Goal: Complete application form

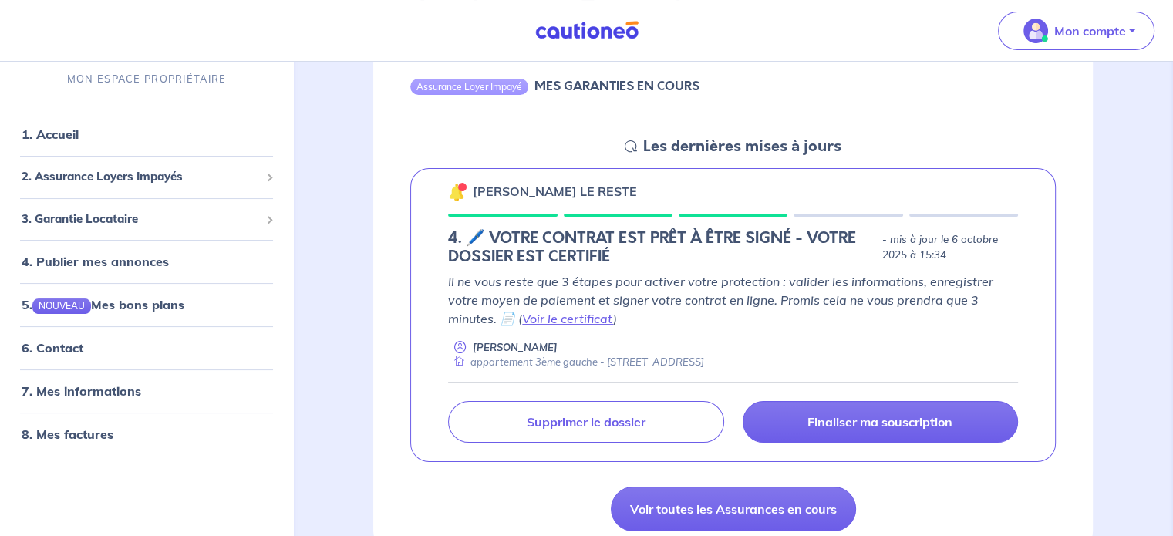
scroll to position [174, 0]
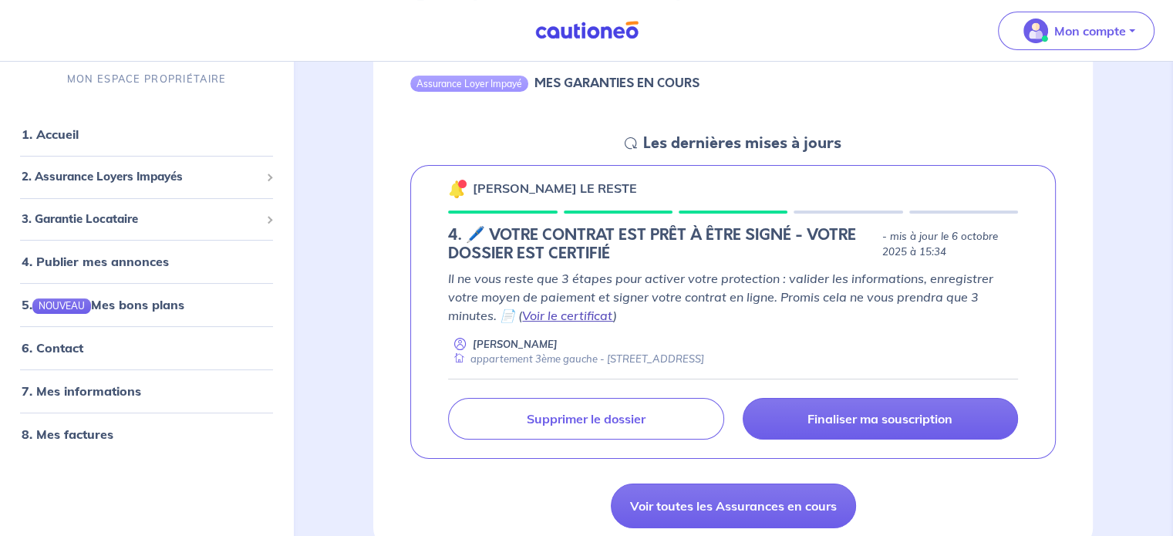
click at [572, 321] on link "Voir le certificat" at bounding box center [567, 315] width 91 height 15
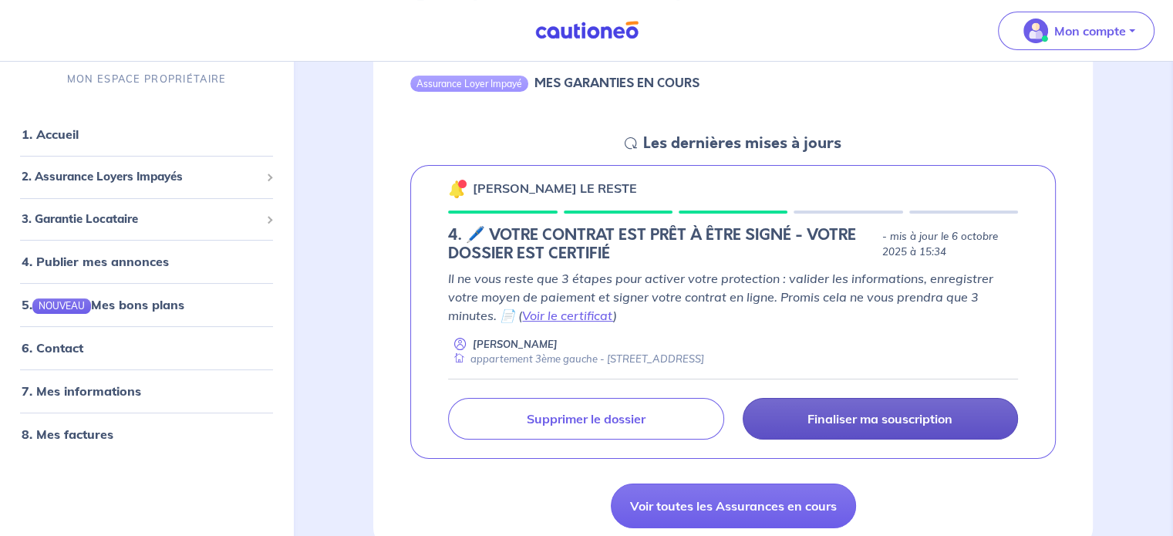
click at [898, 420] on p "Finaliser ma souscription" at bounding box center [880, 418] width 145 height 15
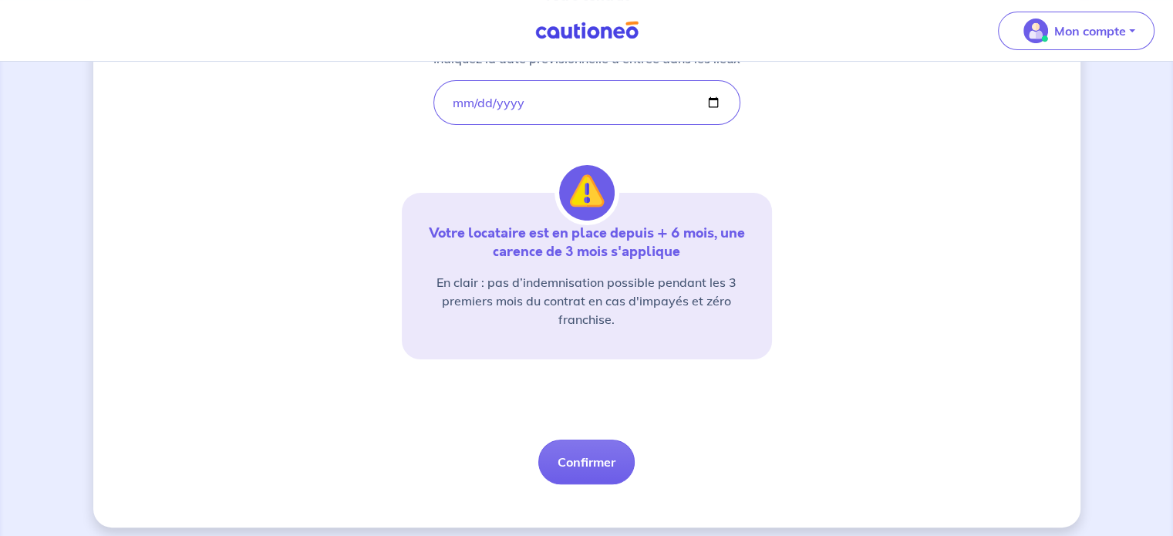
scroll to position [327, 0]
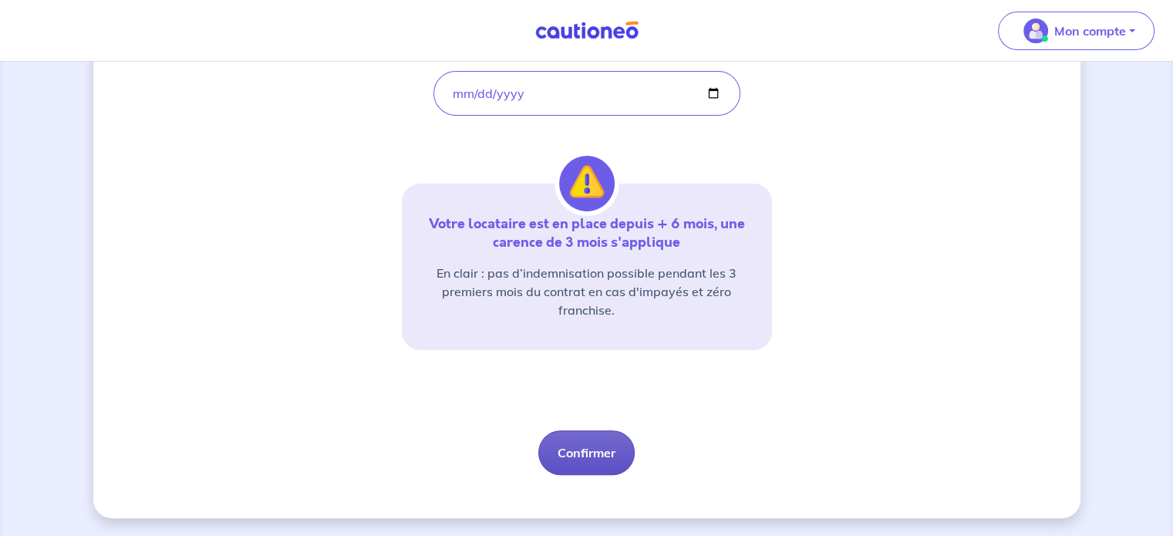
click at [612, 452] on button "Confirmer" at bounding box center [586, 452] width 96 height 45
select select "FR"
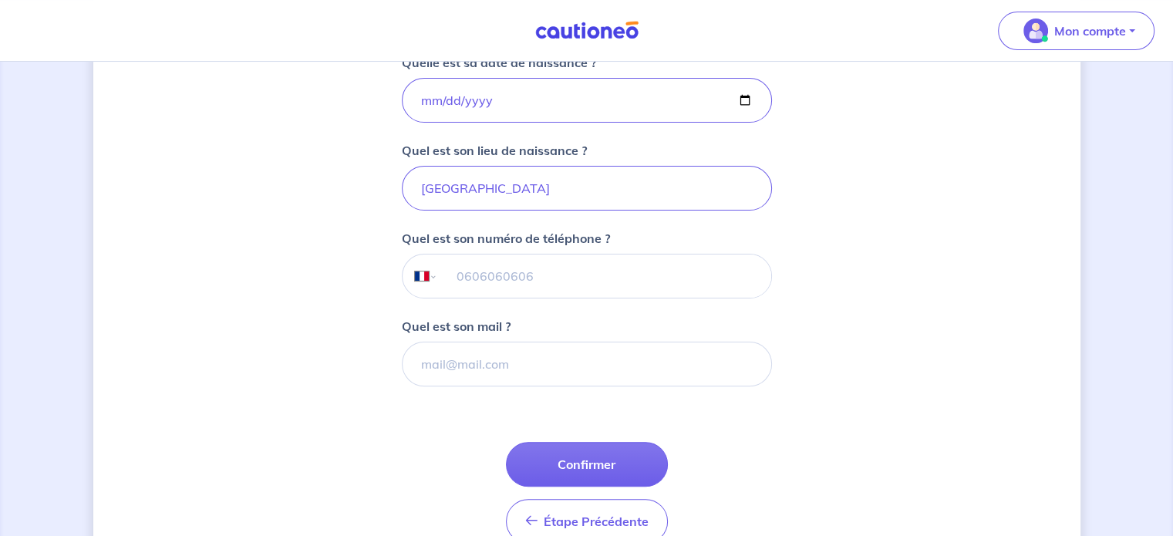
scroll to position [361, 0]
click at [586, 265] on input "tel" at bounding box center [603, 275] width 333 height 43
type input "06 19 50 24 72"
click at [538, 362] on input "Quel est son mail ?" at bounding box center [587, 363] width 370 height 45
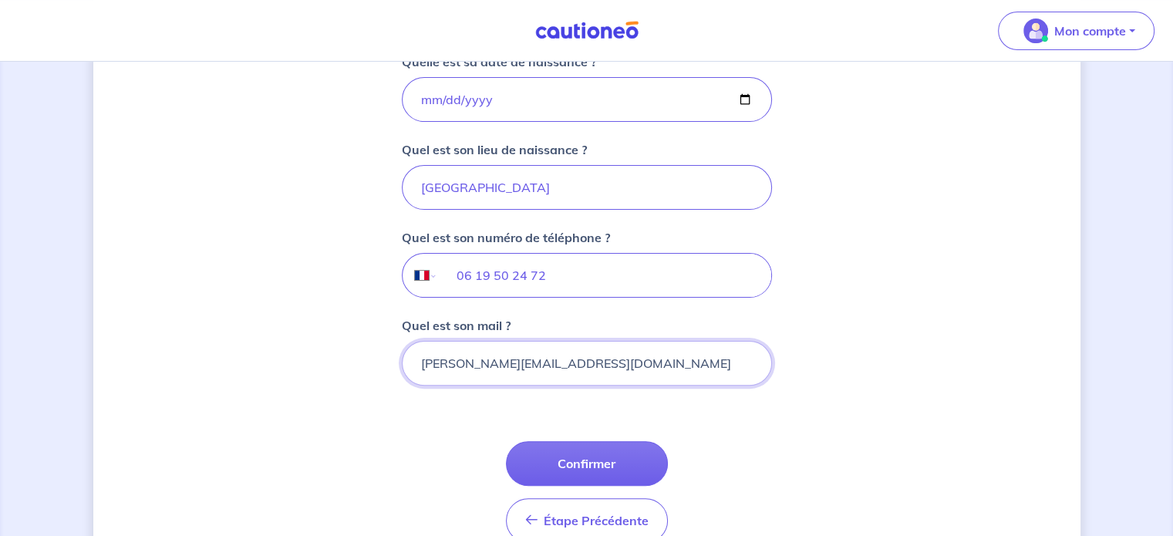
type input "[PERSON_NAME][EMAIL_ADDRESS][DOMAIN_NAME]"
click at [373, 370] on div "1 2 3 Informations bail Informations propriétaire Paiement signature Renseignez…" at bounding box center [586, 158] width 987 height 879
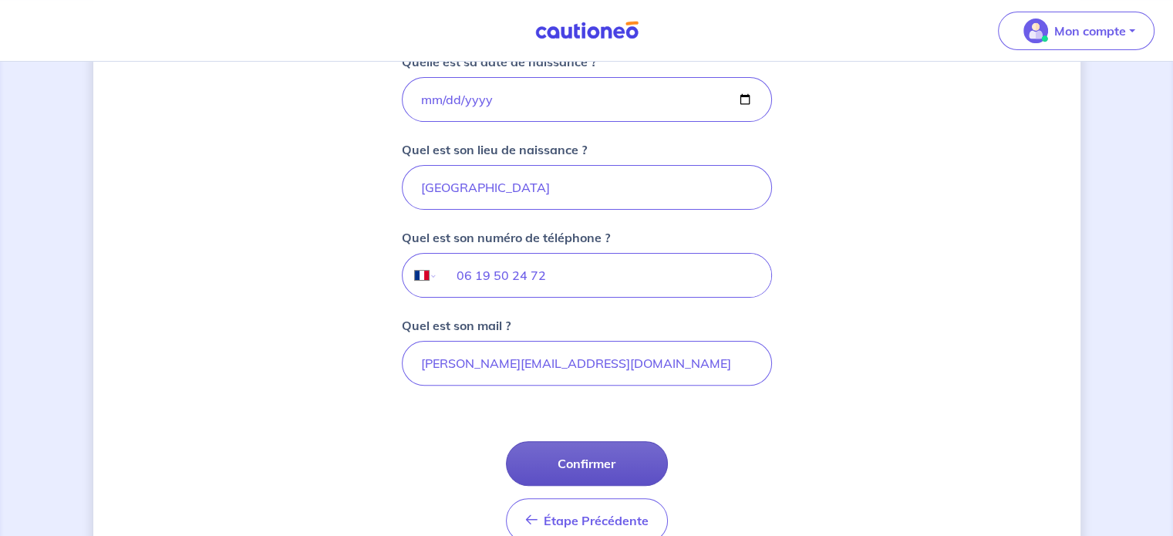
click at [592, 458] on button "Confirmer" at bounding box center [587, 463] width 162 height 45
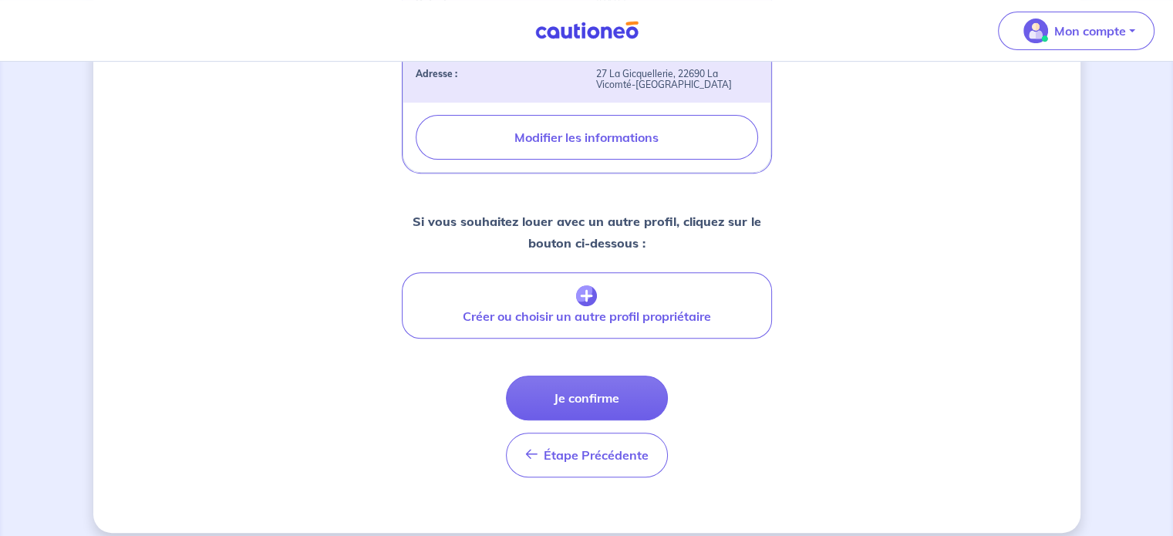
scroll to position [586, 0]
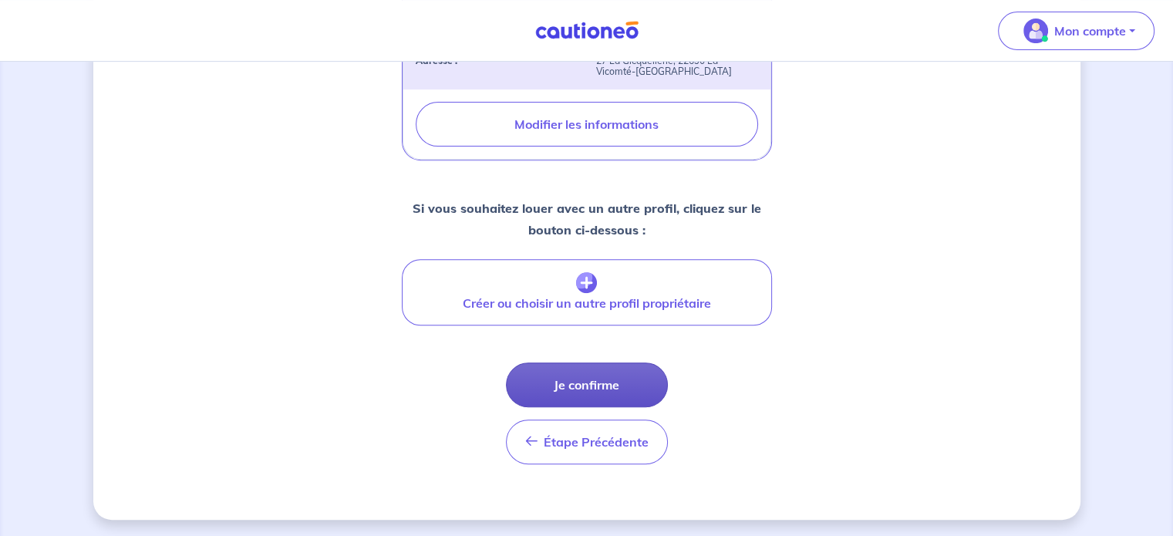
click at [540, 370] on button "Je confirme" at bounding box center [587, 385] width 162 height 45
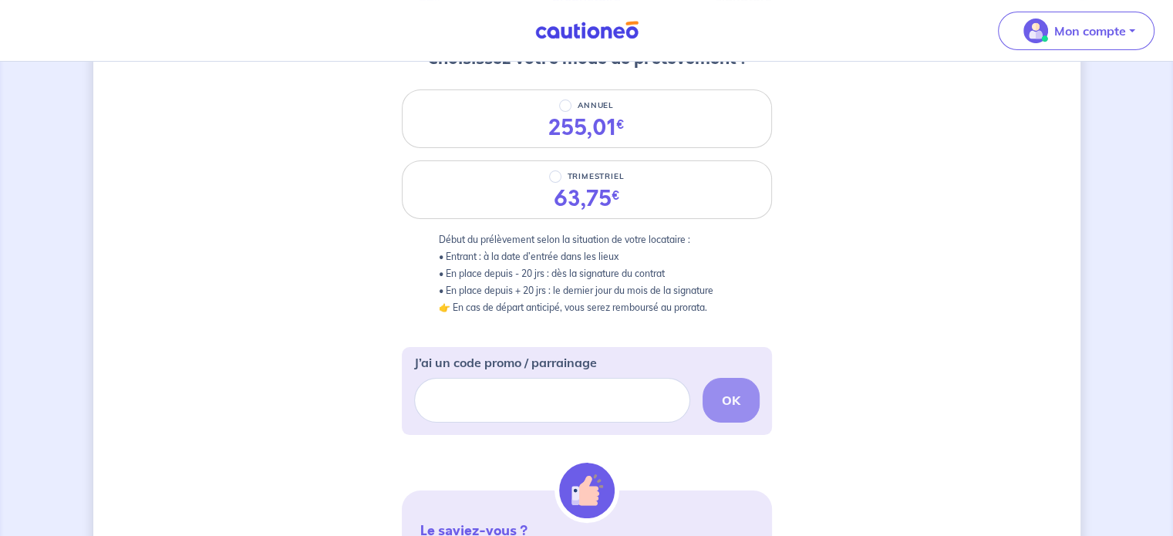
scroll to position [221, 0]
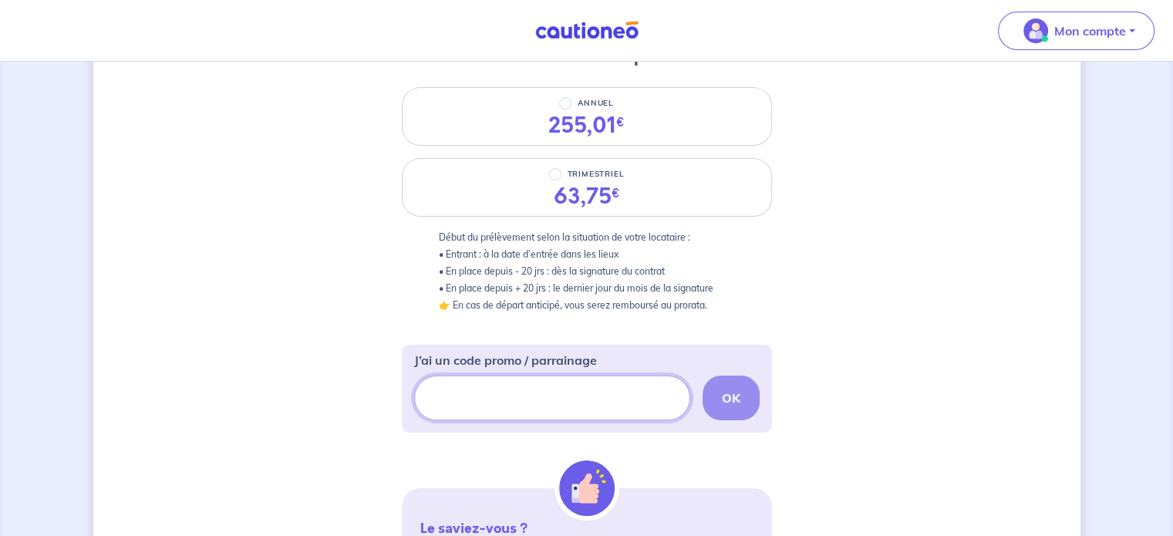
click at [463, 390] on input "J’ai un code promo / parrainage" at bounding box center [552, 398] width 276 height 45
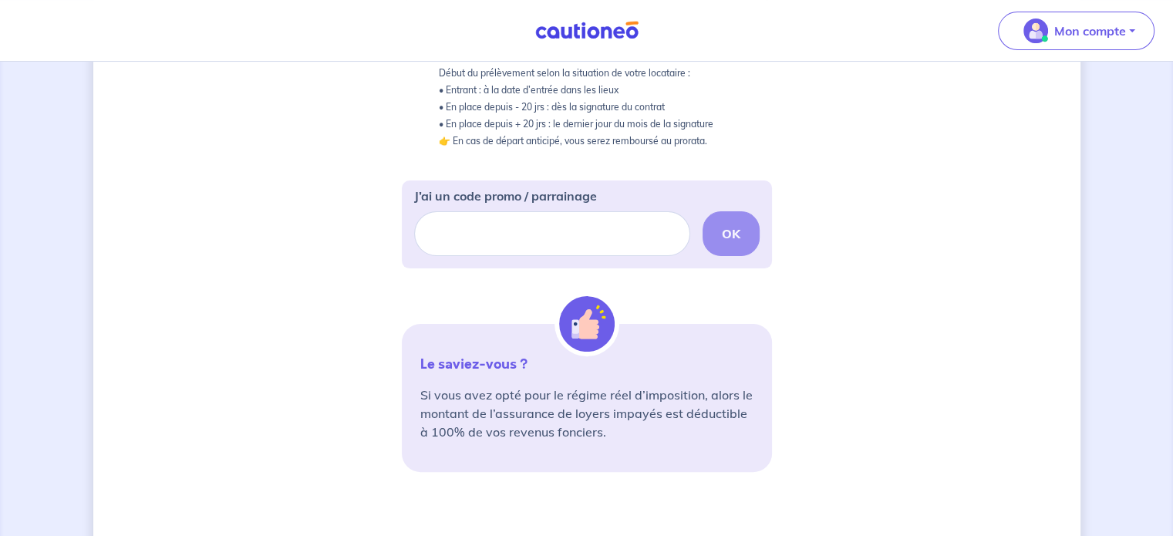
scroll to position [391, 0]
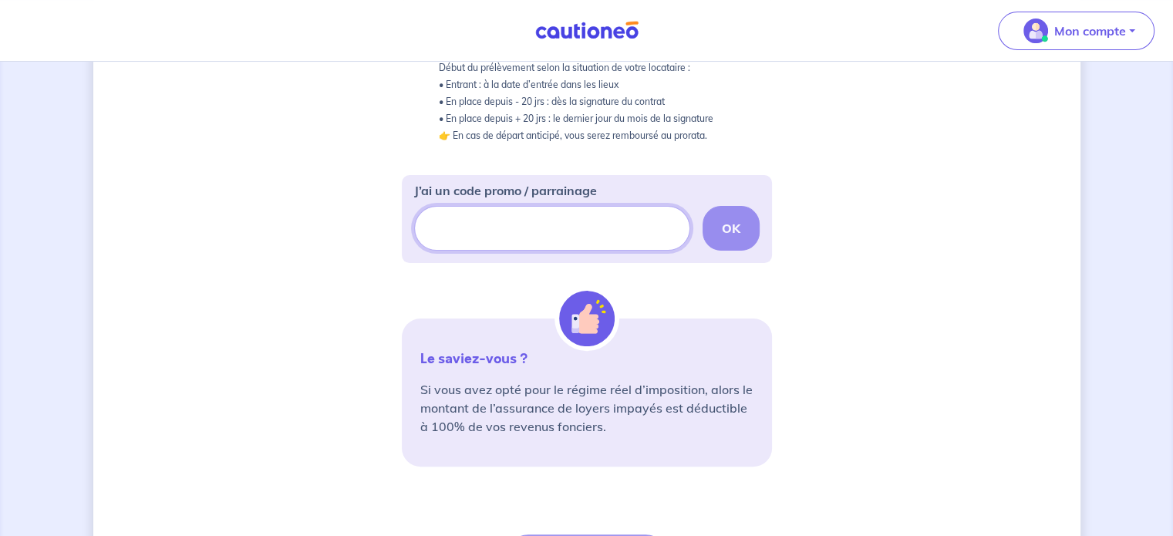
click at [513, 212] on input "J’ai un code promo / parrainage" at bounding box center [552, 228] width 276 height 45
paste input "ODEALIM-INT"
type input "ODEALIM-INT"
click at [731, 215] on div "ODEALIM-INT OK" at bounding box center [587, 228] width 346 height 45
click at [741, 221] on div "ODEALIM-INT OK" at bounding box center [587, 228] width 346 height 45
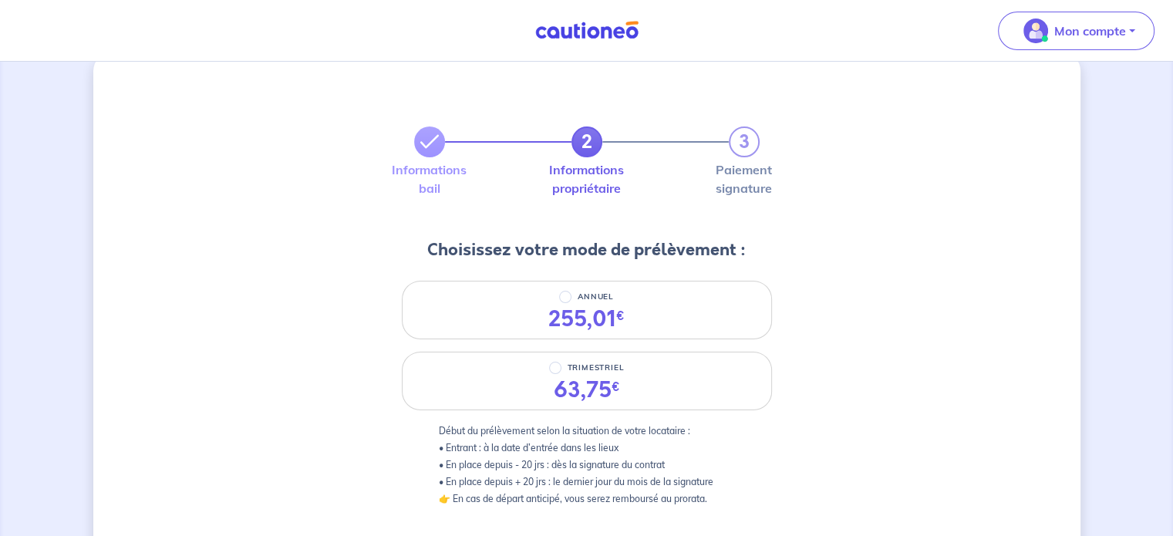
scroll to position [28, 0]
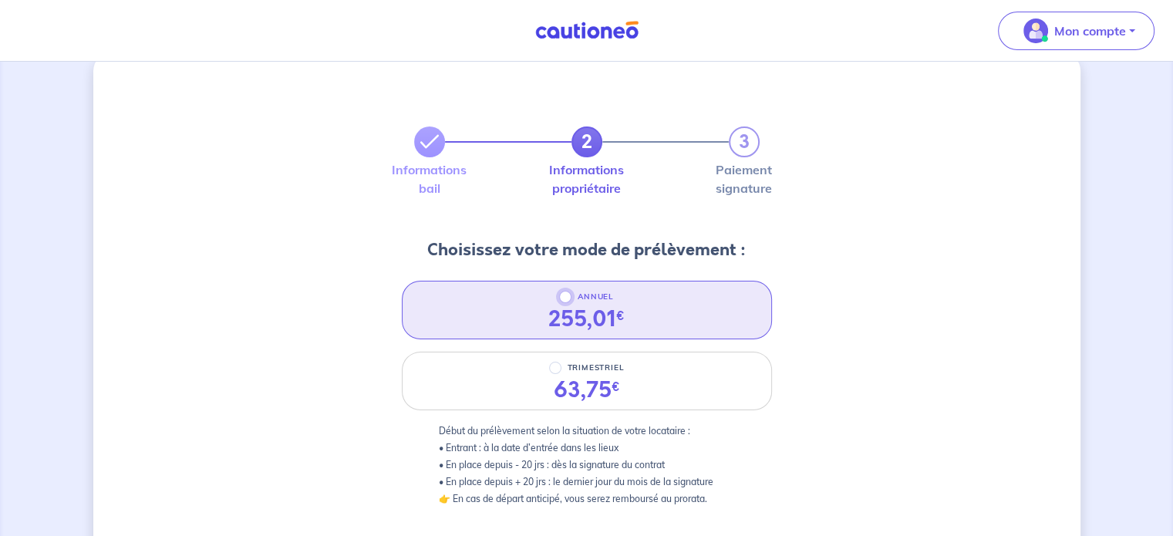
click at [569, 297] on input "ANNUEL" at bounding box center [565, 297] width 12 height 12
radio input "true"
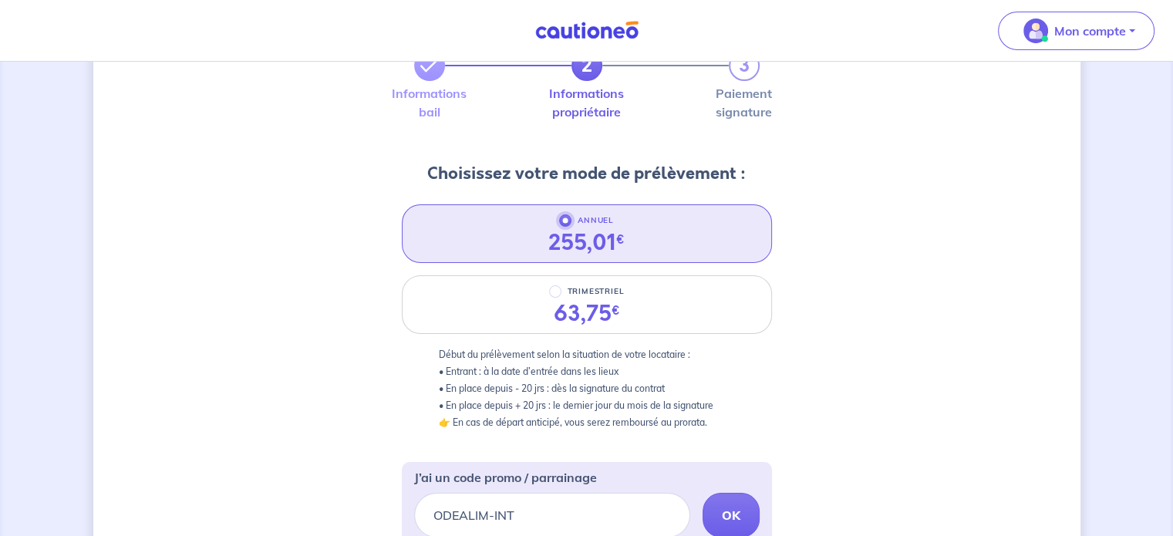
scroll to position [130, 0]
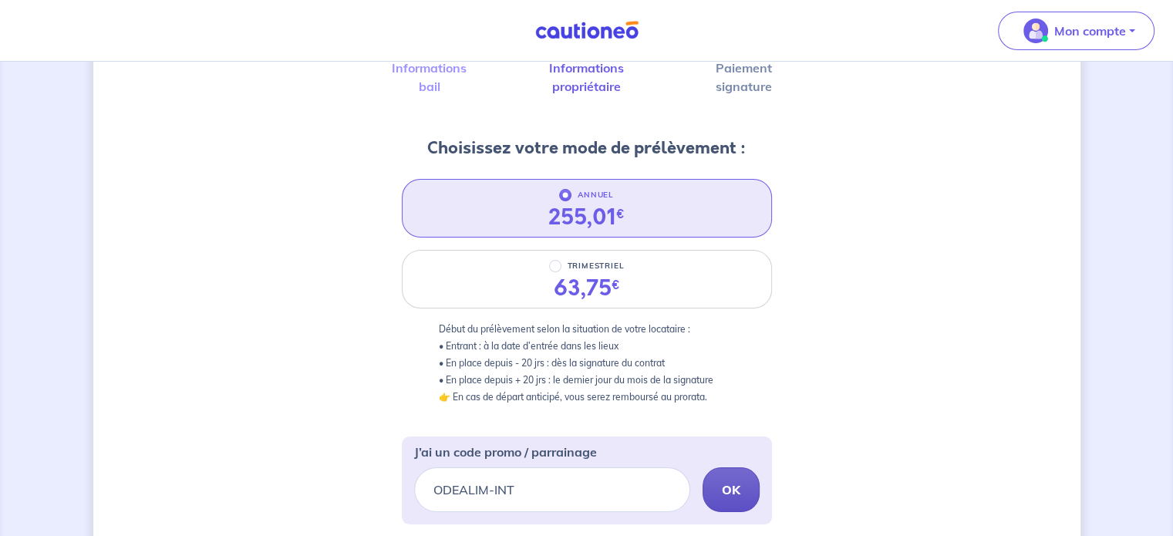
click at [729, 477] on button "OK" at bounding box center [731, 490] width 57 height 45
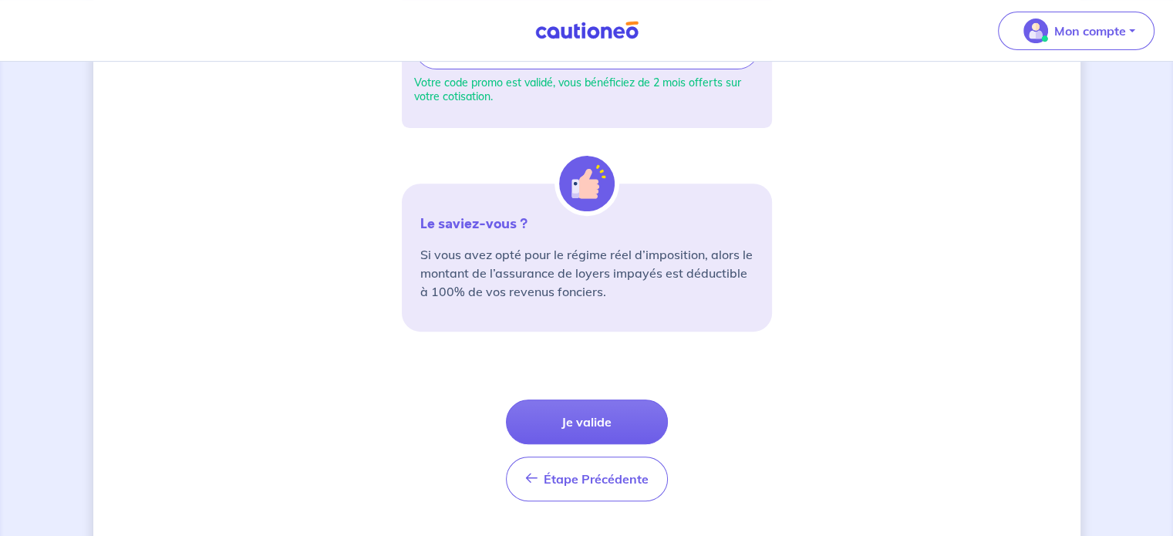
scroll to position [585, 0]
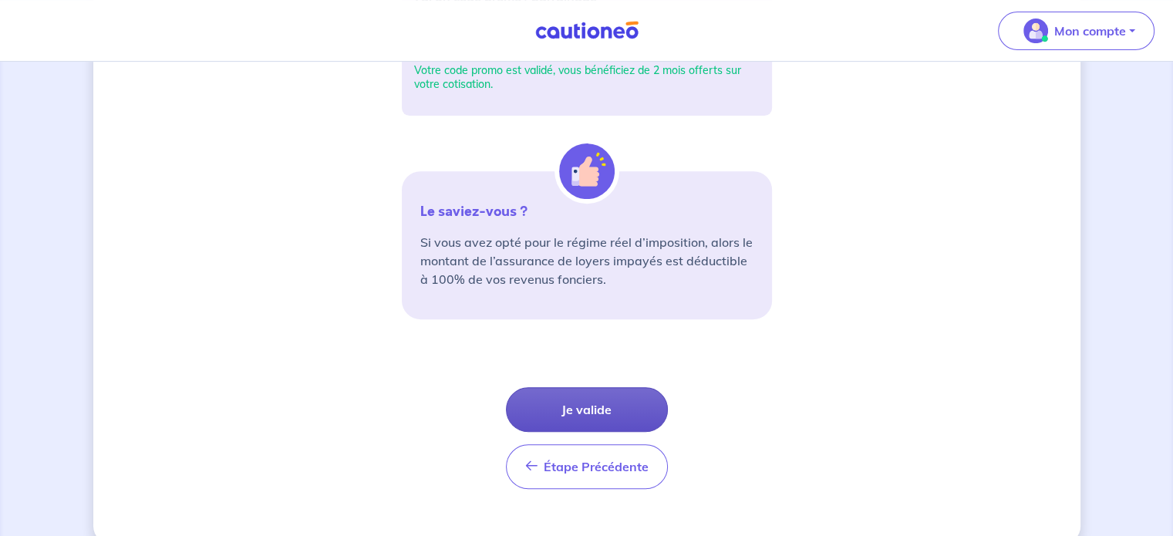
click at [616, 403] on button "Je valide" at bounding box center [587, 409] width 162 height 45
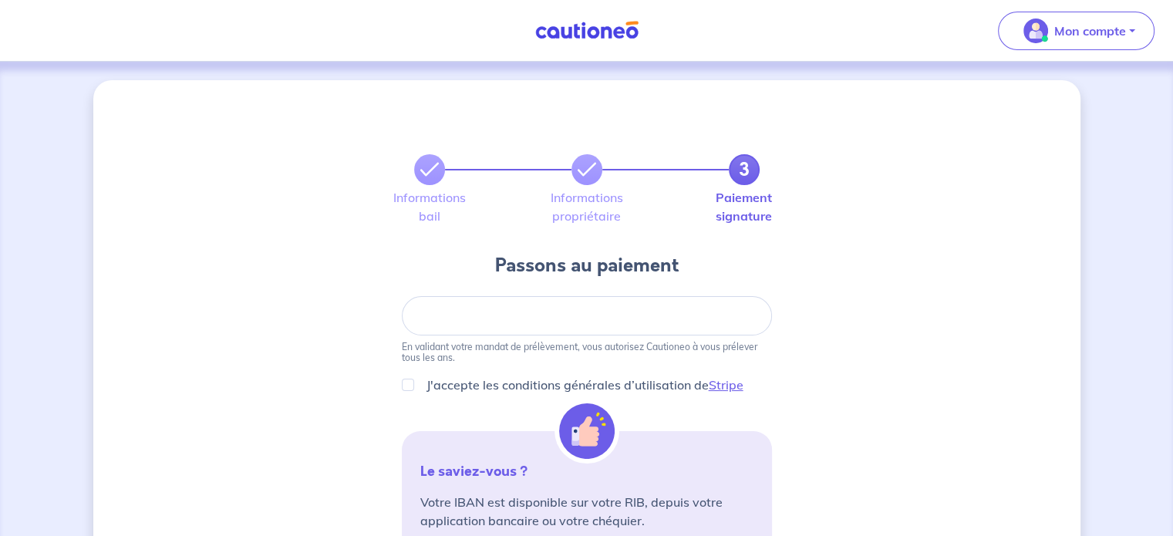
scroll to position [58, 0]
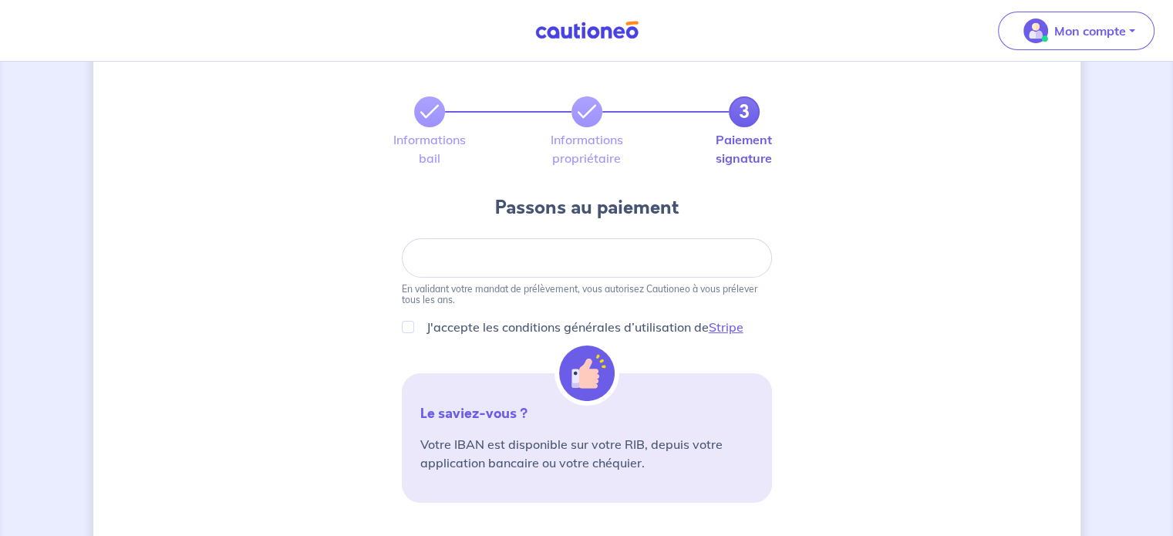
click at [469, 269] on div at bounding box center [587, 257] width 370 height 39
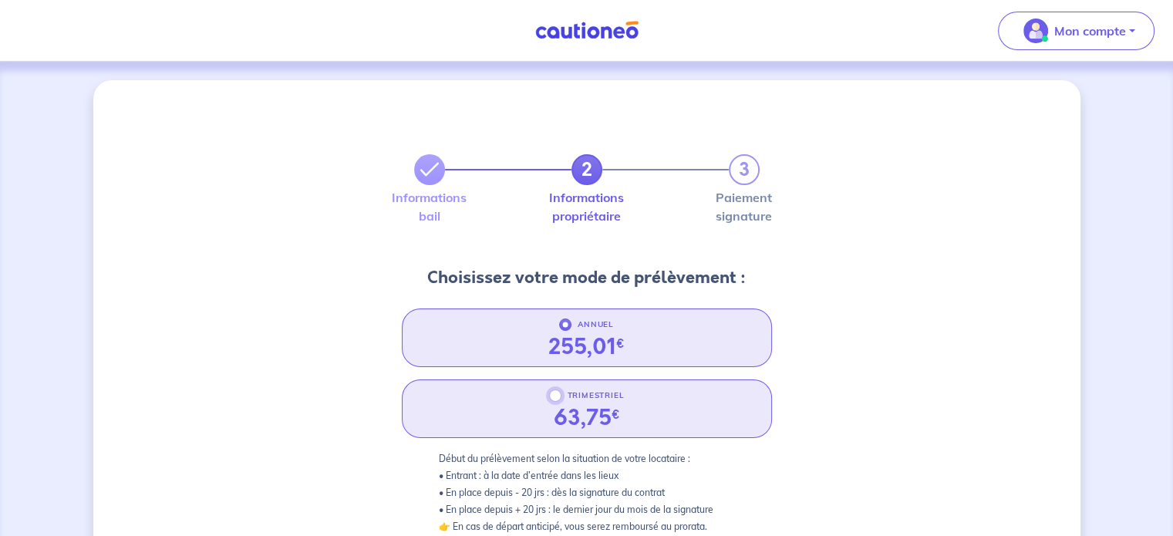
click at [555, 397] on input "TRIMESTRIEL" at bounding box center [555, 396] width 12 height 12
radio input "true"
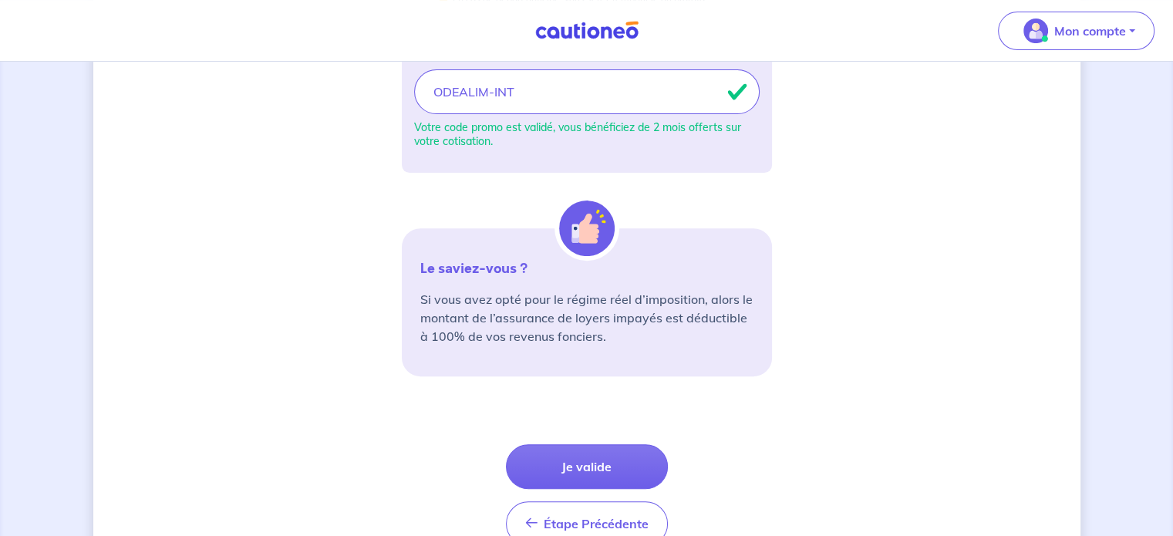
scroll to position [535, 0]
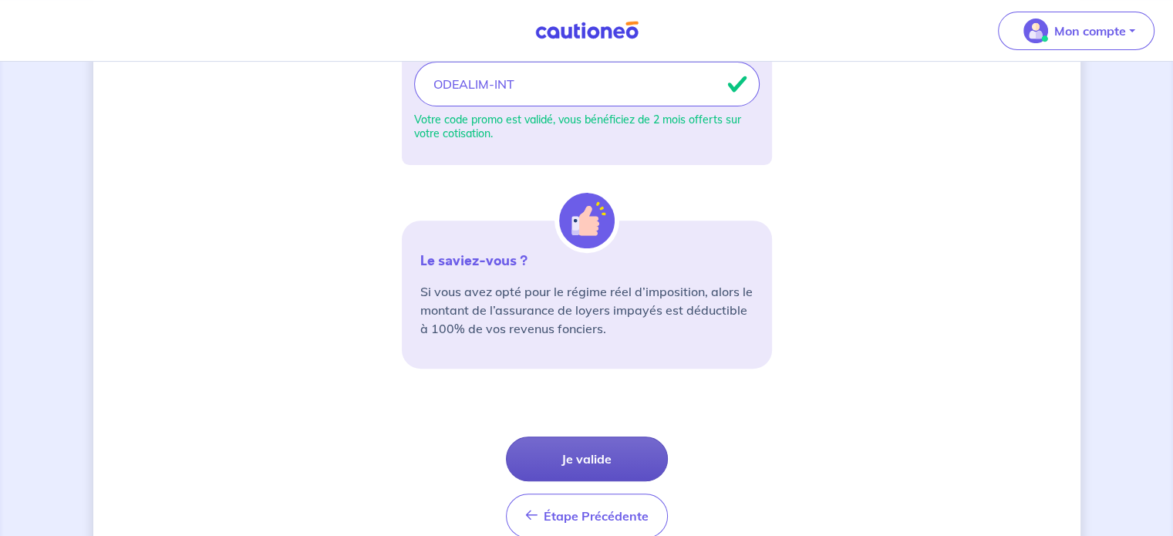
click at [595, 462] on button "Je valide" at bounding box center [587, 459] width 162 height 45
